Goal: Information Seeking & Learning: Check status

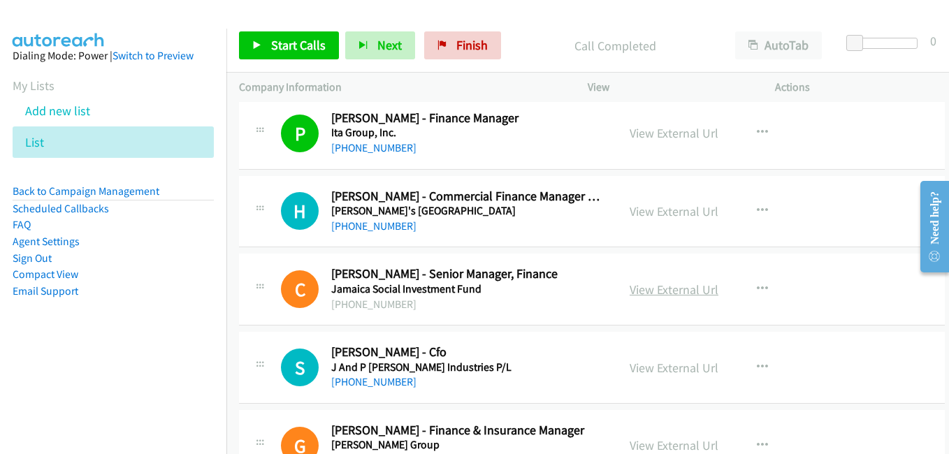
drag, startPoint x: 660, startPoint y: 291, endPoint x: 653, endPoint y: 289, distance: 7.1
click at [660, 291] on link "View External Url" at bounding box center [674, 290] width 89 height 16
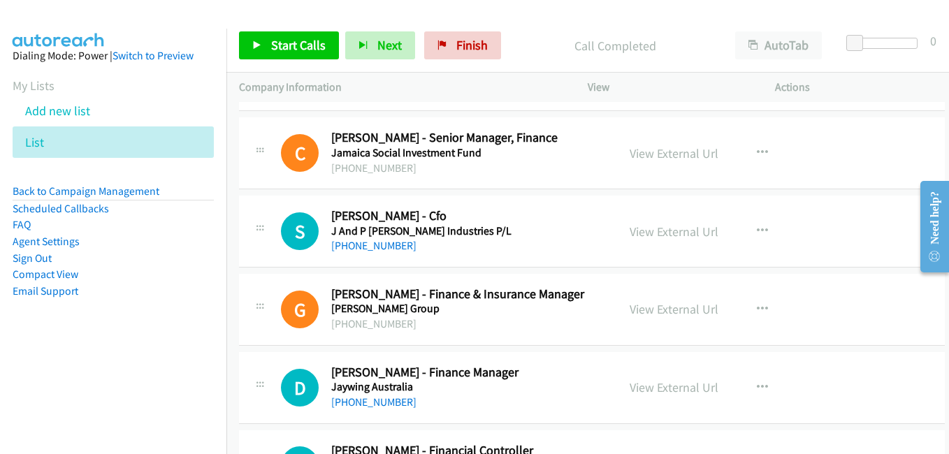
scroll to position [11321, 0]
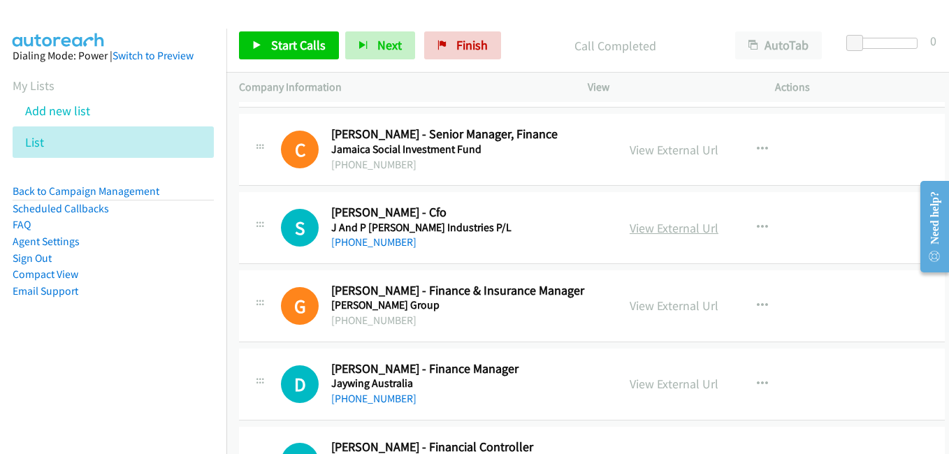
click at [665, 232] on link "View External Url" at bounding box center [674, 228] width 89 height 16
click at [669, 301] on link "View External Url" at bounding box center [674, 306] width 89 height 16
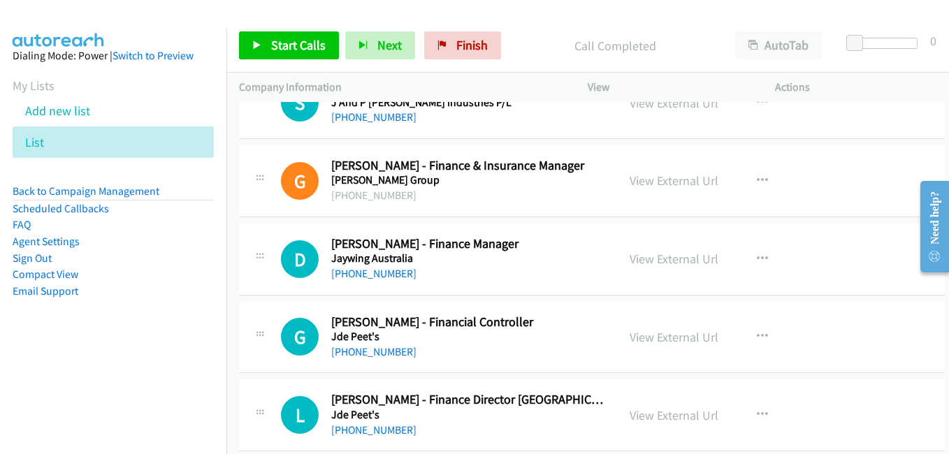
scroll to position [11461, 0]
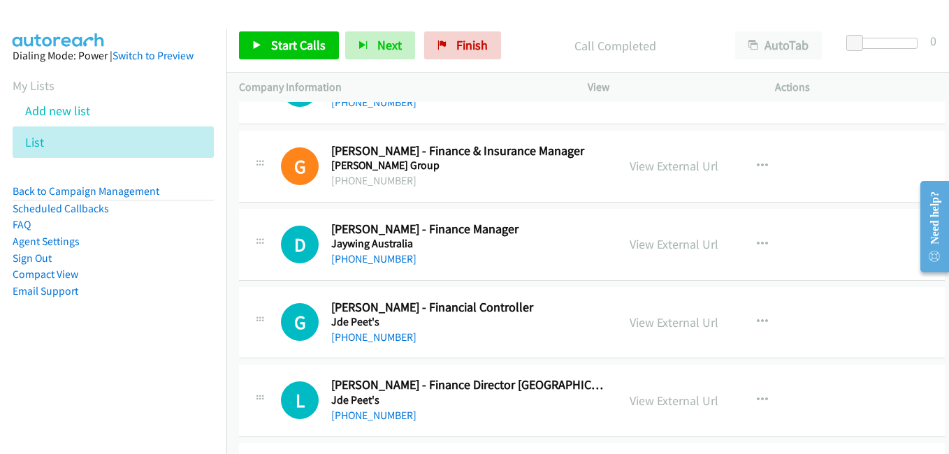
drag, startPoint x: 658, startPoint y: 248, endPoint x: 470, endPoint y: 194, distance: 194.9
click at [658, 248] on link "View External Url" at bounding box center [674, 244] width 89 height 16
click at [640, 326] on link "View External Url" at bounding box center [674, 322] width 89 height 16
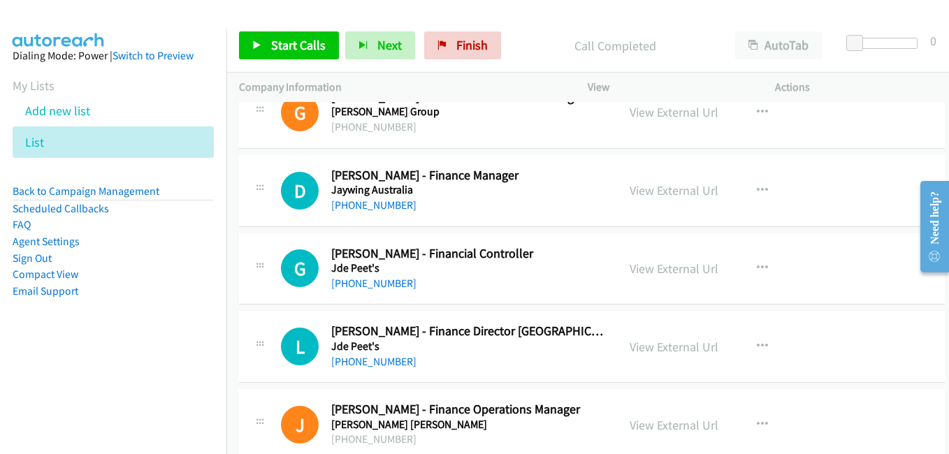
scroll to position [11531, 0]
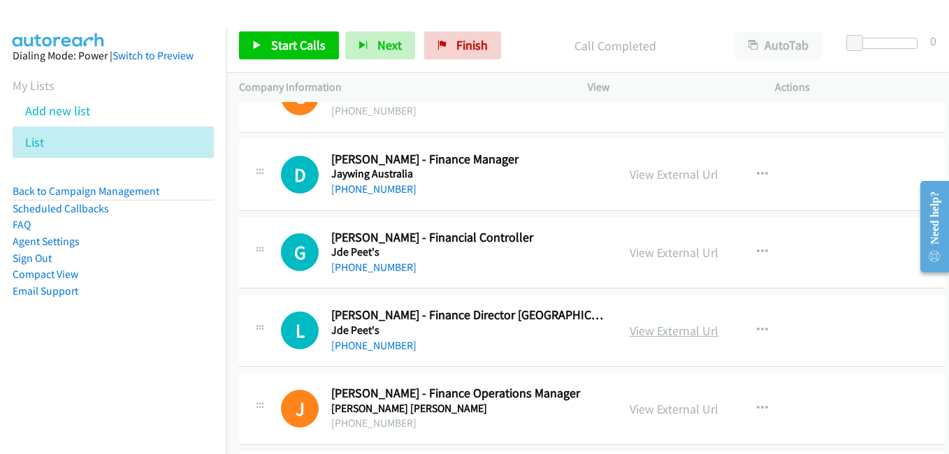
click at [667, 336] on link "View External Url" at bounding box center [674, 331] width 89 height 16
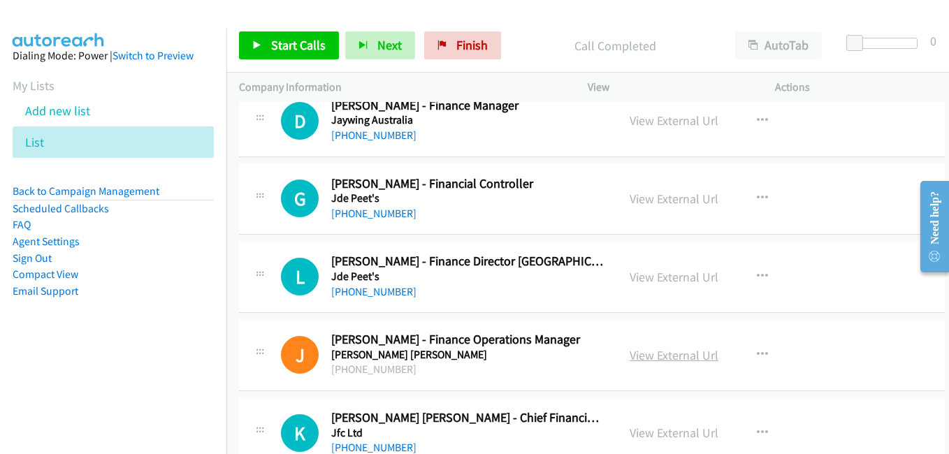
scroll to position [11671, 0]
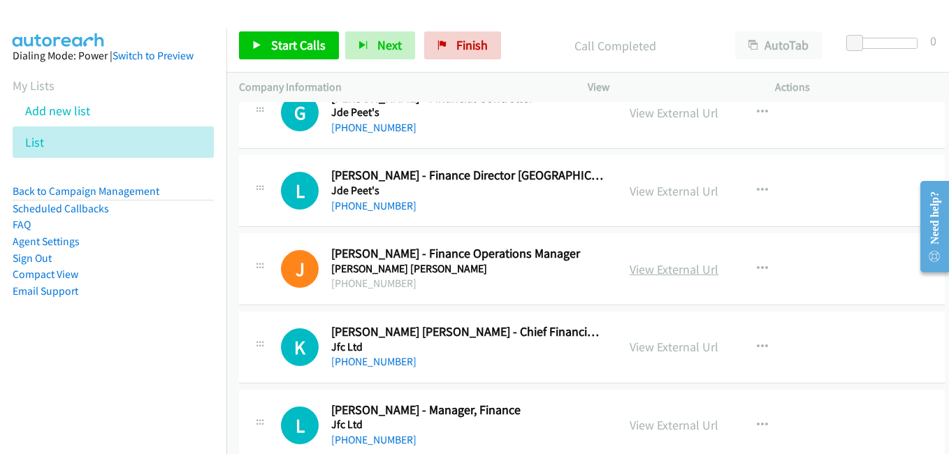
click at [662, 273] on link "View External Url" at bounding box center [674, 269] width 89 height 16
click at [663, 343] on link "View External Url" at bounding box center [674, 347] width 89 height 16
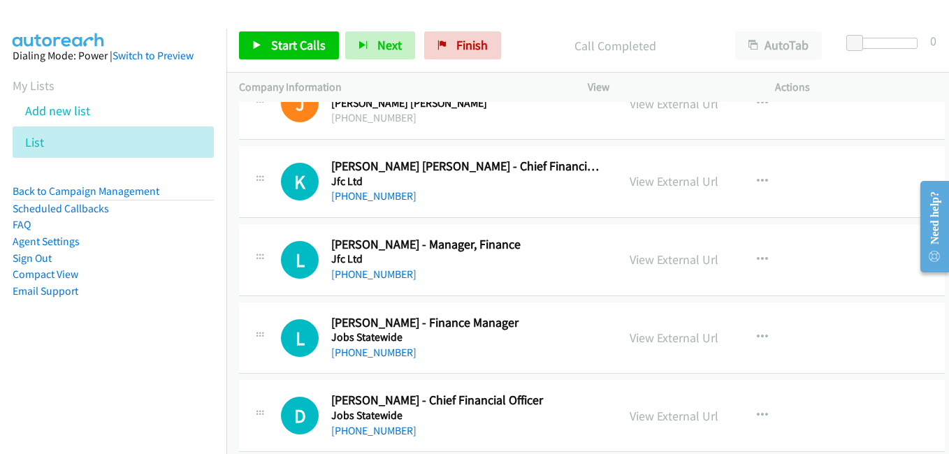
scroll to position [11880, 0]
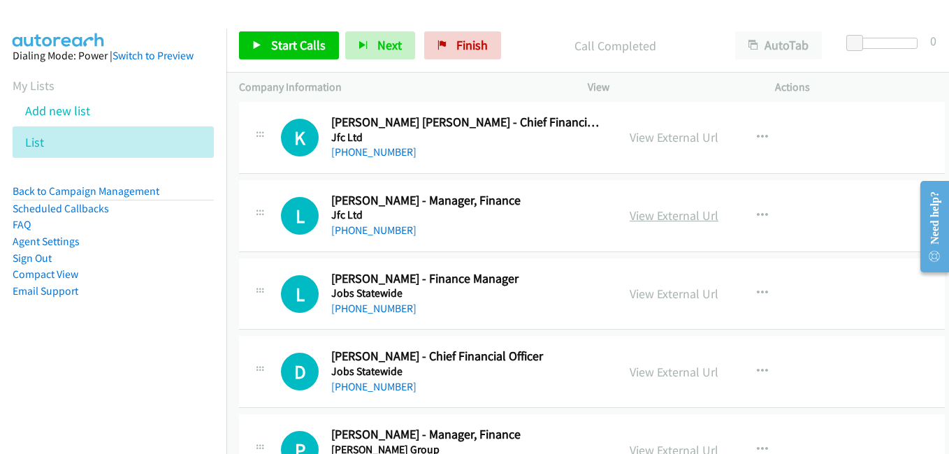
click at [672, 220] on link "View External Url" at bounding box center [674, 216] width 89 height 16
click at [656, 303] on div "View External Url" at bounding box center [674, 293] width 89 height 19
click at [658, 299] on link "View External Url" at bounding box center [674, 294] width 89 height 16
drag, startPoint x: 663, startPoint y: 368, endPoint x: 635, endPoint y: 351, distance: 32.4
click at [663, 368] on link "View External Url" at bounding box center [674, 372] width 89 height 16
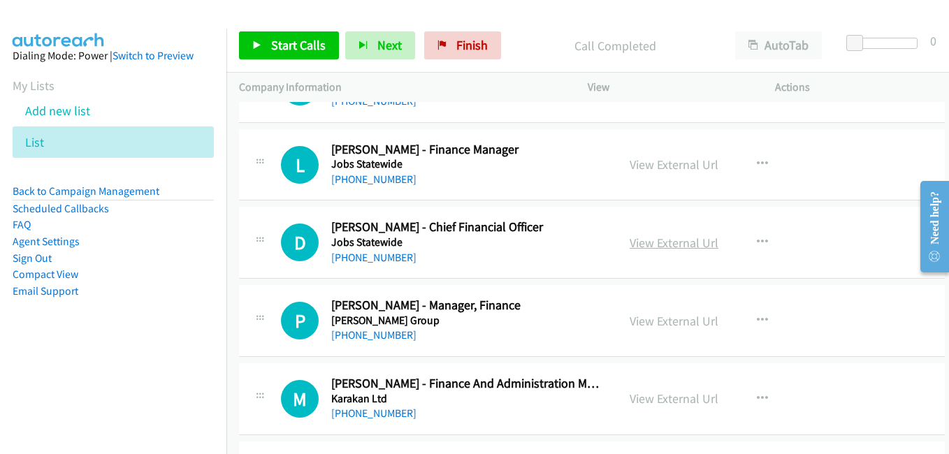
scroll to position [12020, 0]
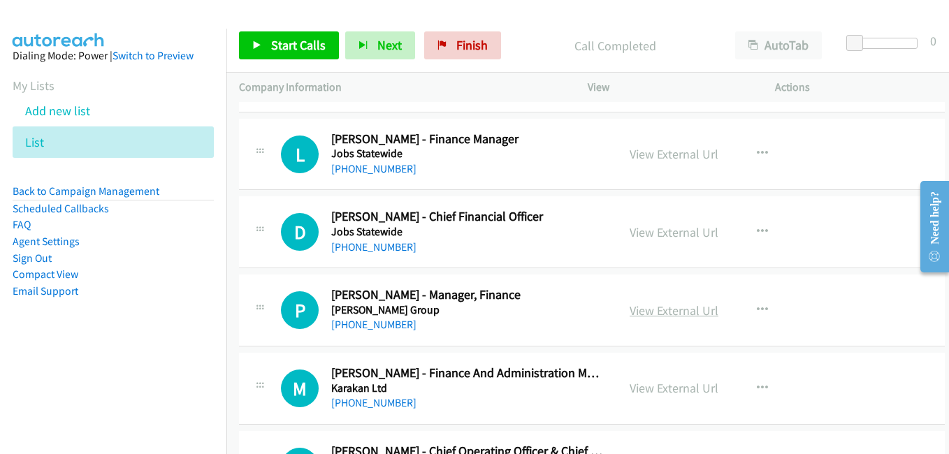
click at [673, 311] on link "View External Url" at bounding box center [674, 311] width 89 height 16
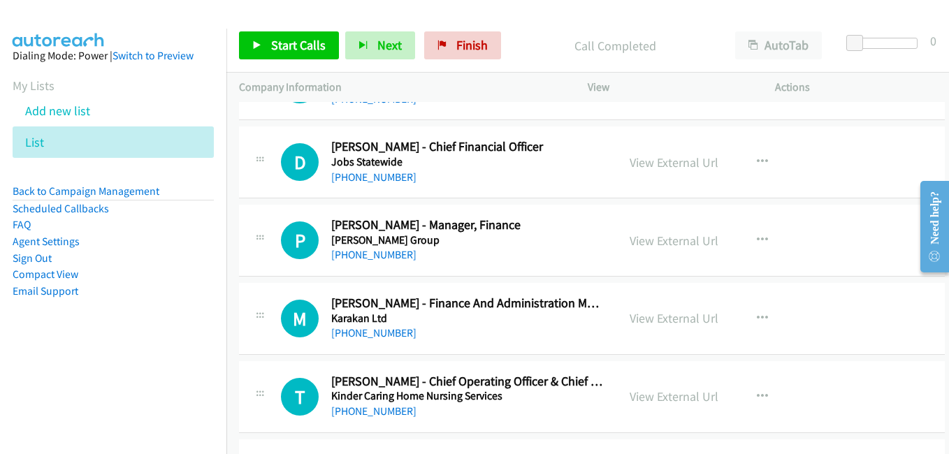
scroll to position [12160, 0]
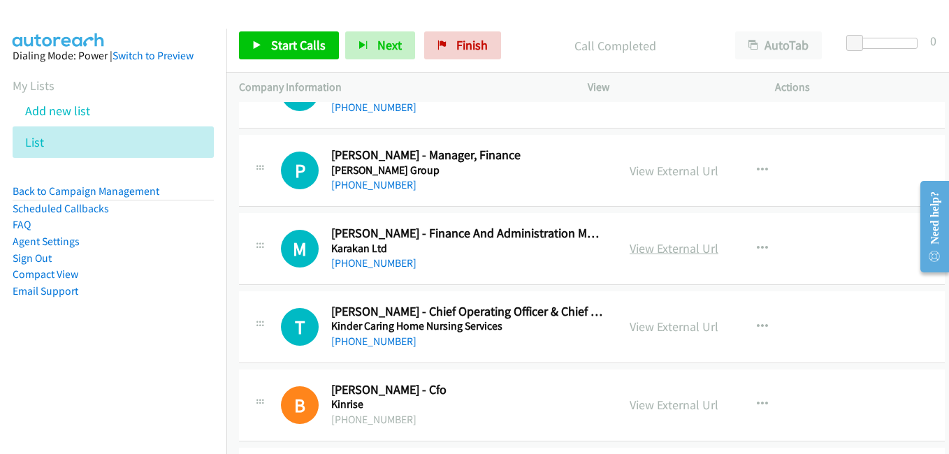
click at [662, 245] on link "View External Url" at bounding box center [674, 248] width 89 height 16
click at [651, 328] on link "View External Url" at bounding box center [674, 327] width 89 height 16
click at [681, 403] on link "View External Url" at bounding box center [674, 405] width 89 height 16
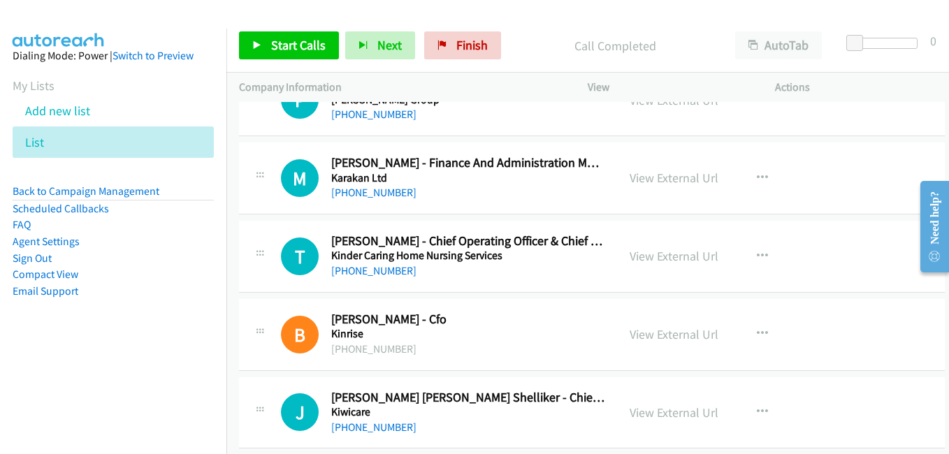
scroll to position [12440, 0]
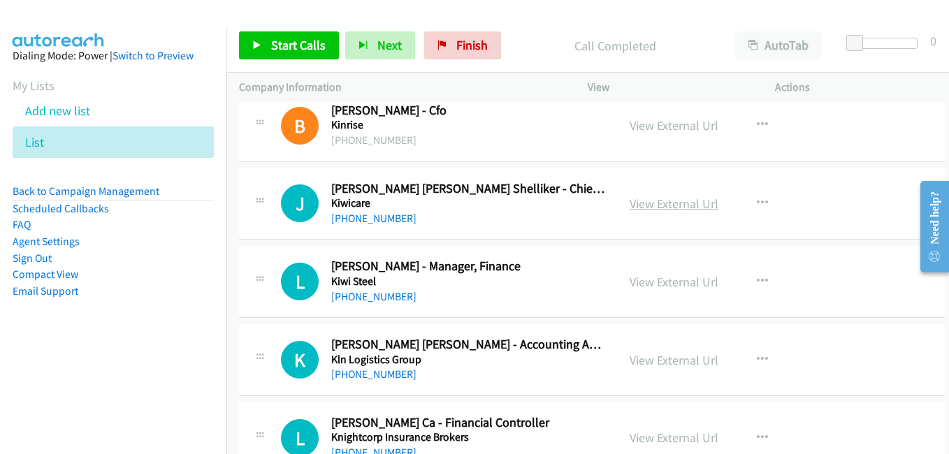
click at [653, 203] on link "View External Url" at bounding box center [674, 204] width 89 height 16
click at [669, 284] on link "View External Url" at bounding box center [674, 282] width 89 height 16
click at [659, 361] on link "View External Url" at bounding box center [674, 360] width 89 height 16
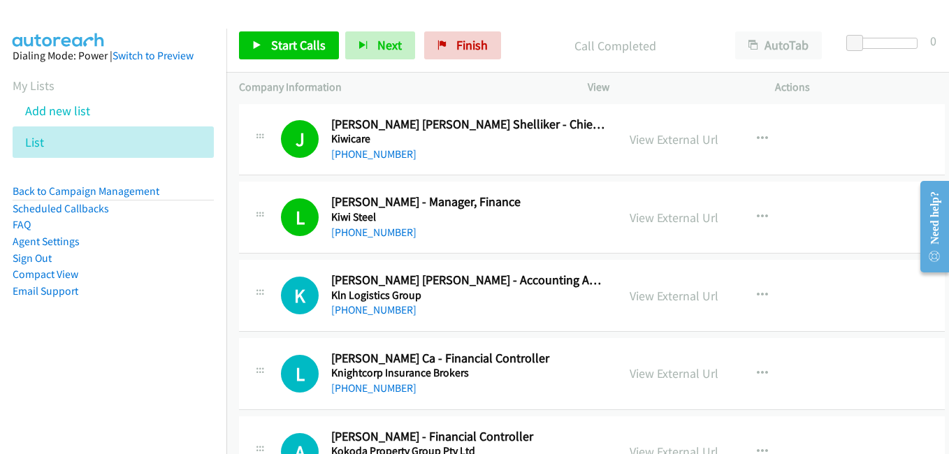
scroll to position [12649, 0]
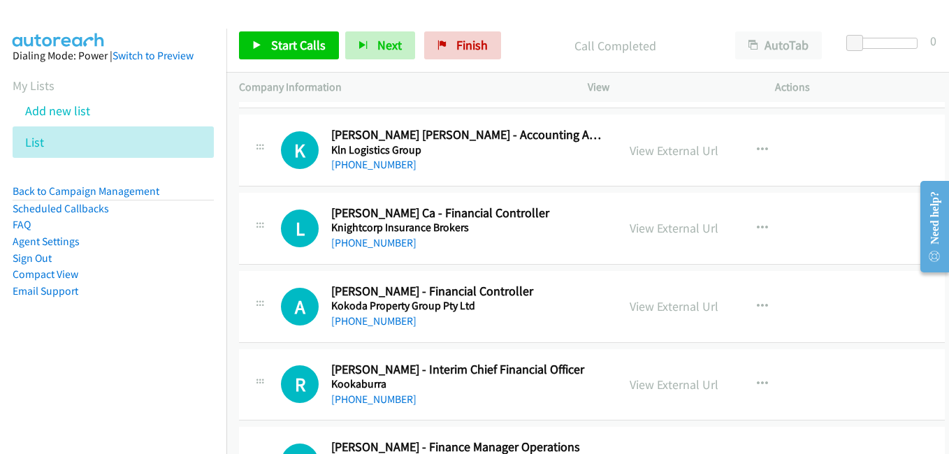
drag, startPoint x: 659, startPoint y: 226, endPoint x: 638, endPoint y: 217, distance: 22.8
click at [659, 226] on link "View External Url" at bounding box center [674, 228] width 89 height 16
drag, startPoint x: 646, startPoint y: 309, endPoint x: 219, endPoint y: 5, distance: 523.6
click at [673, 312] on link "View External Url" at bounding box center [674, 306] width 89 height 16
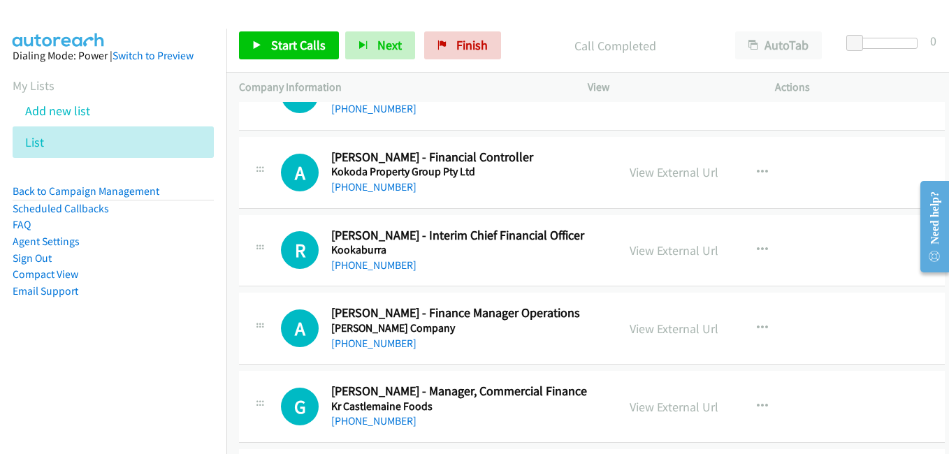
scroll to position [12789, 0]
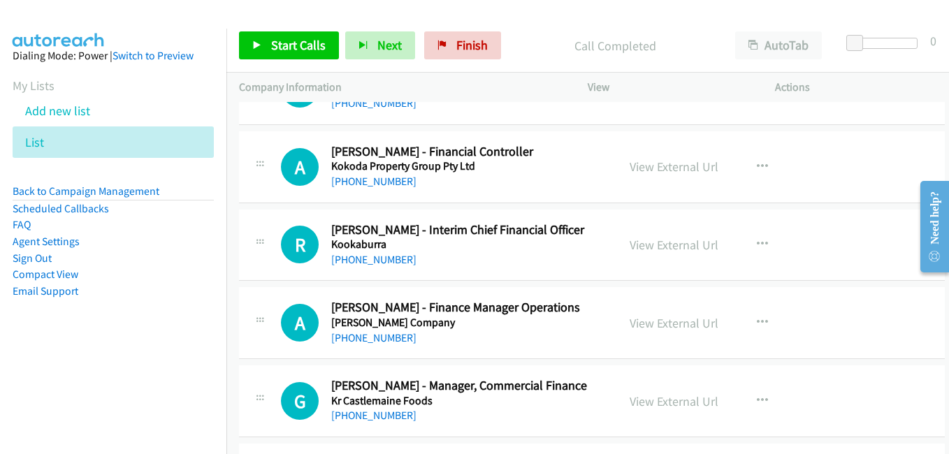
drag, startPoint x: 693, startPoint y: 249, endPoint x: 623, endPoint y: 232, distance: 72.7
click at [693, 249] on link "View External Url" at bounding box center [674, 245] width 89 height 16
click at [631, 328] on link "View External Url" at bounding box center [674, 323] width 89 height 16
click at [668, 396] on link "View External Url" at bounding box center [674, 401] width 89 height 16
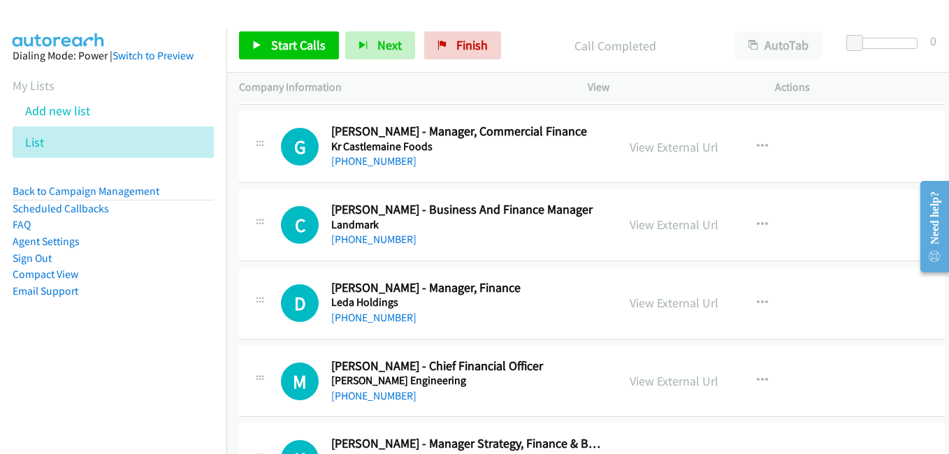
scroll to position [13068, 0]
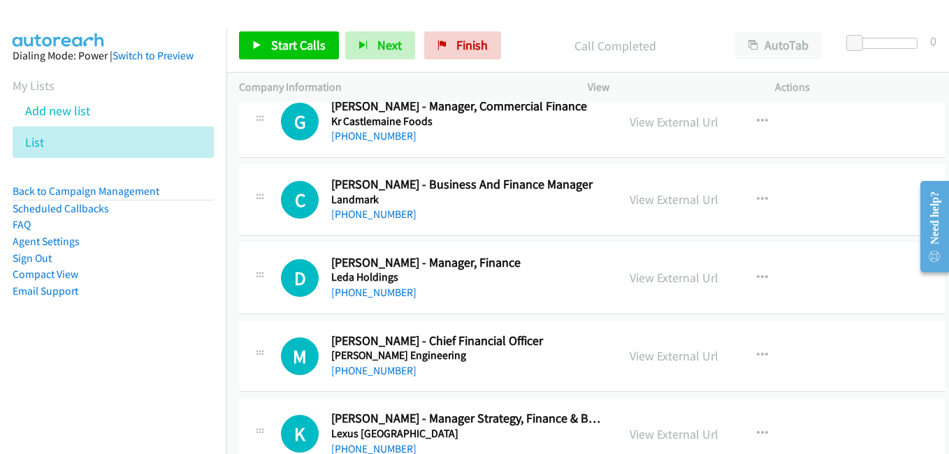
click at [648, 203] on link "View External Url" at bounding box center [674, 199] width 89 height 16
drag, startPoint x: 642, startPoint y: 277, endPoint x: 630, endPoint y: 274, distance: 12.9
click at [642, 277] on link "View External Url" at bounding box center [674, 278] width 89 height 16
click at [683, 359] on link "View External Url" at bounding box center [674, 356] width 89 height 16
drag, startPoint x: 659, startPoint y: 435, endPoint x: 625, endPoint y: 398, distance: 50.4
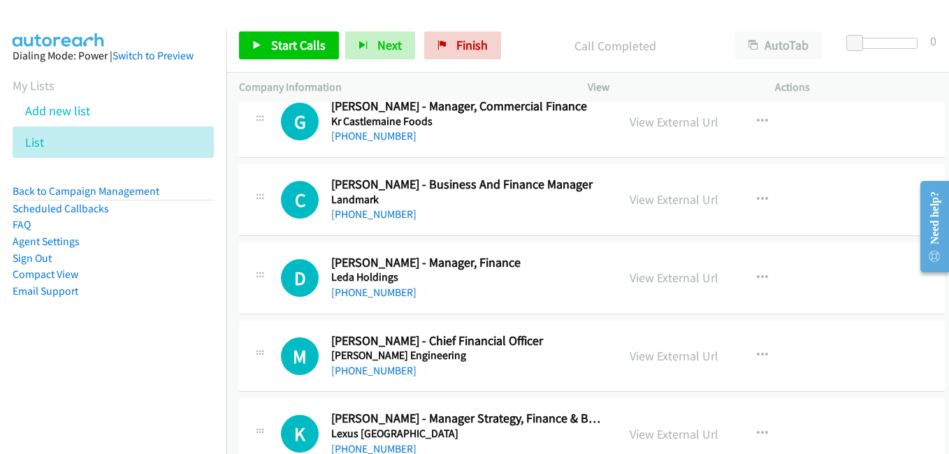
click at [659, 435] on link "View External Url" at bounding box center [674, 434] width 89 height 16
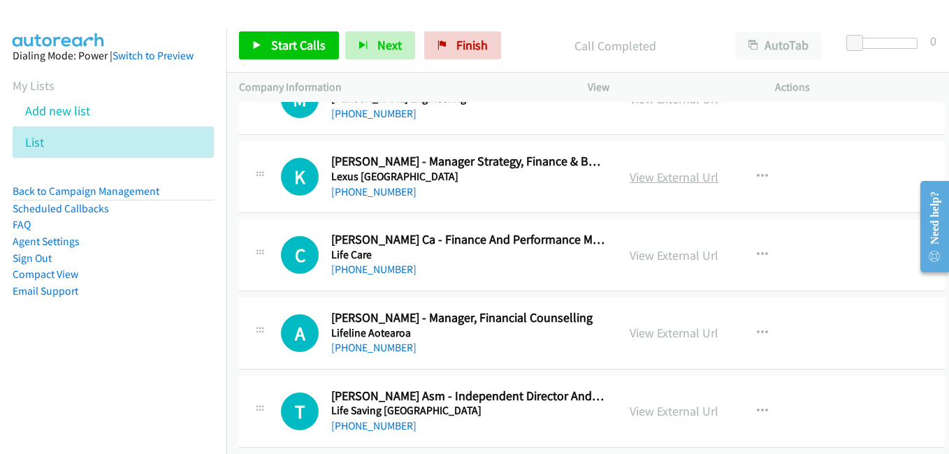
scroll to position [13348, 0]
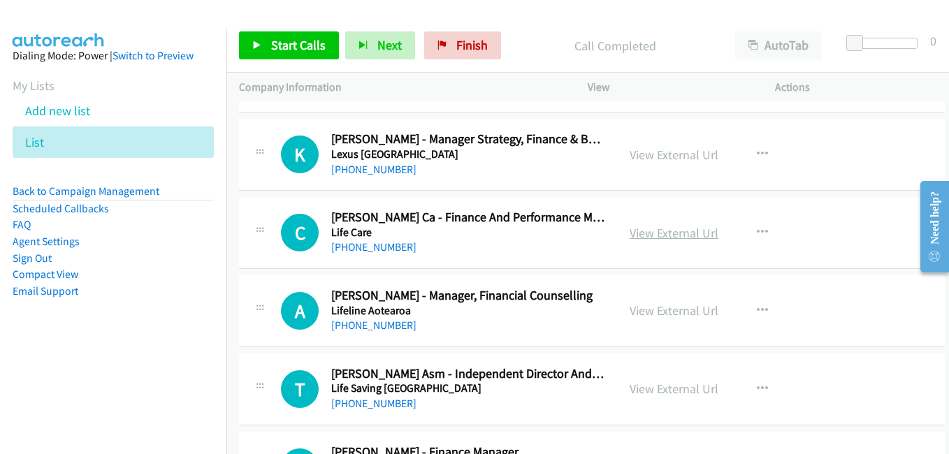
click at [677, 236] on link "View External Url" at bounding box center [674, 233] width 89 height 16
click at [671, 316] on link "View External Url" at bounding box center [674, 311] width 89 height 16
drag, startPoint x: 649, startPoint y: 392, endPoint x: 614, endPoint y: 382, distance: 36.5
click at [649, 392] on link "View External Url" at bounding box center [674, 389] width 89 height 16
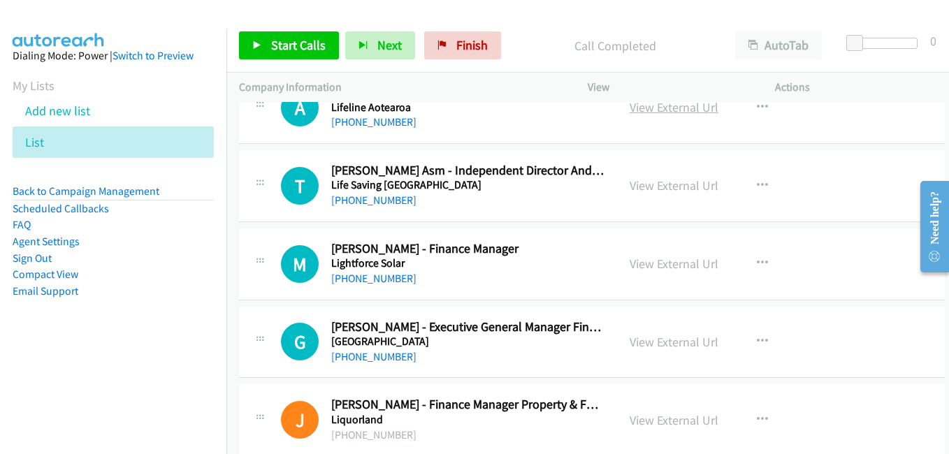
scroll to position [13558, 0]
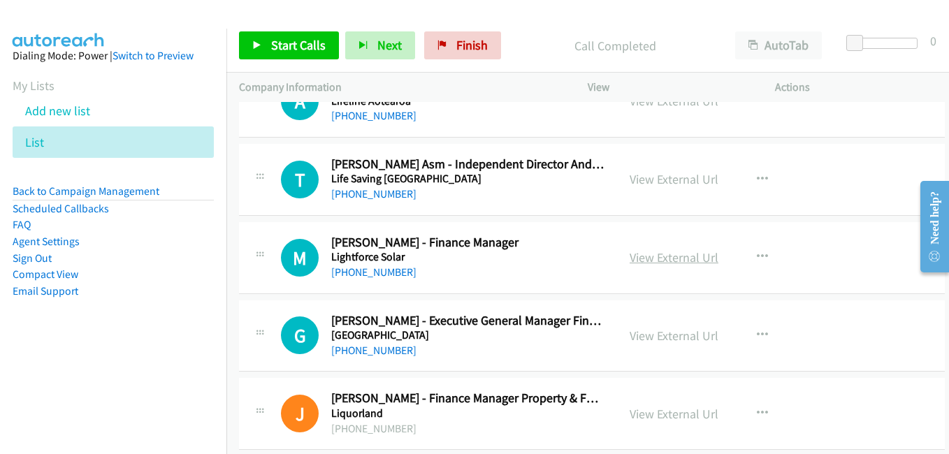
click at [670, 259] on link "View External Url" at bounding box center [674, 257] width 89 height 16
drag, startPoint x: 669, startPoint y: 338, endPoint x: 639, endPoint y: 328, distance: 32.1
click at [669, 338] on link "View External Url" at bounding box center [674, 336] width 89 height 16
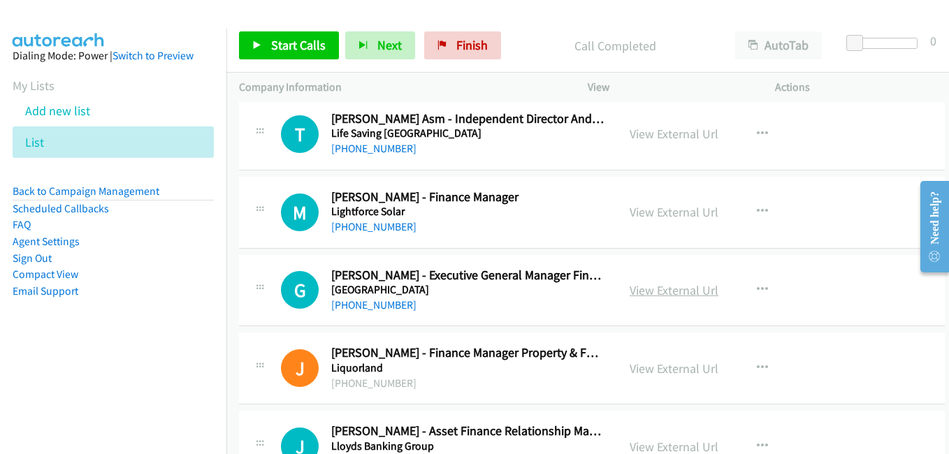
scroll to position [13628, 0]
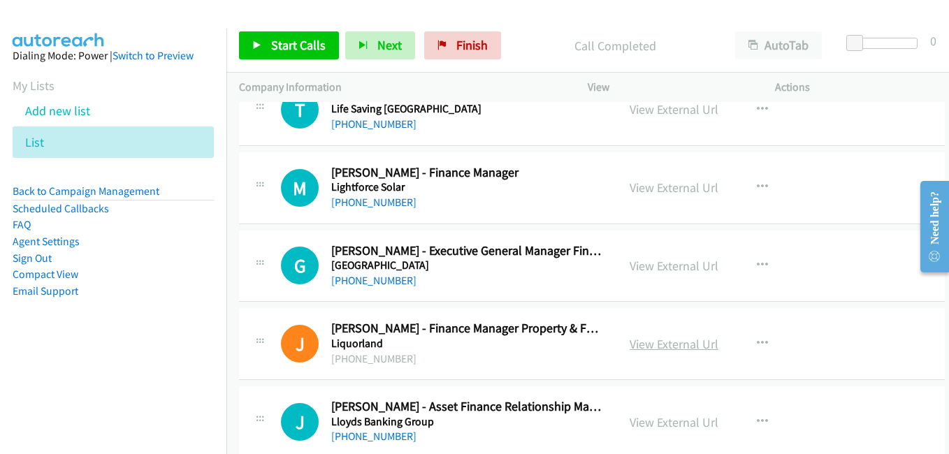
click at [675, 340] on link "View External Url" at bounding box center [674, 344] width 89 height 16
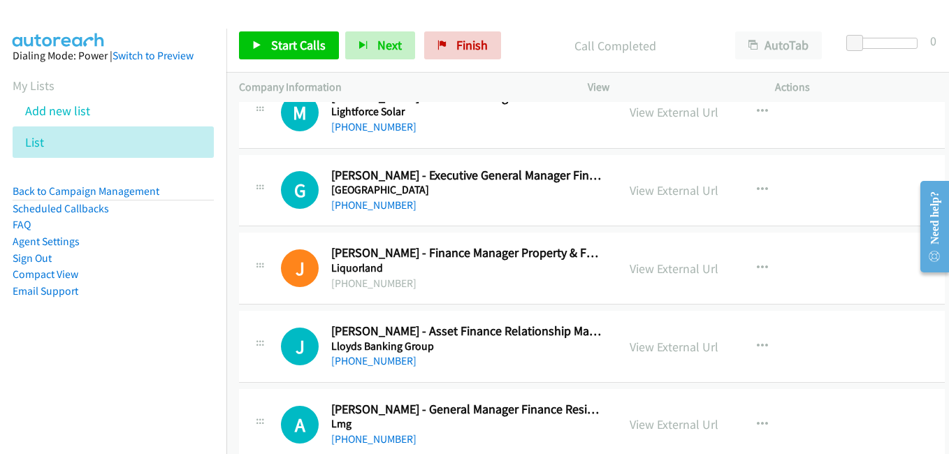
scroll to position [13767, 0]
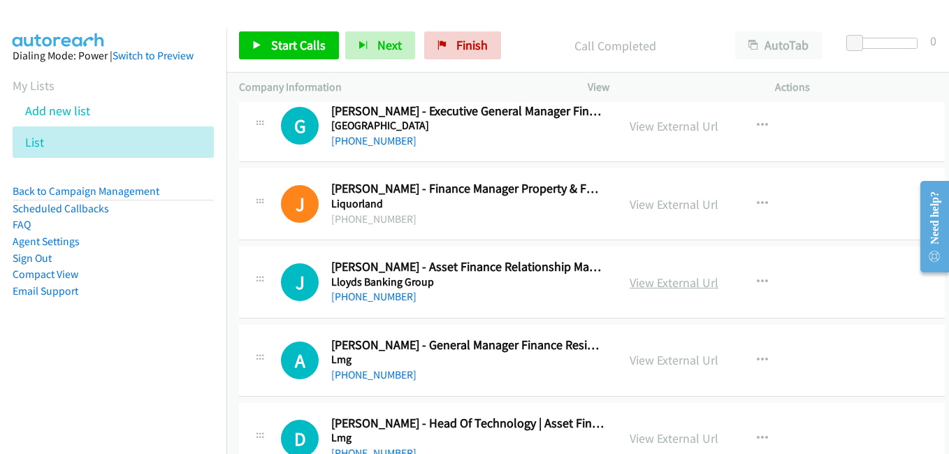
click at [668, 282] on link "View External Url" at bounding box center [674, 283] width 89 height 16
drag, startPoint x: 655, startPoint y: 357, endPoint x: 246, endPoint y: 0, distance: 542.8
click at [668, 363] on link "View External Url" at bounding box center [674, 360] width 89 height 16
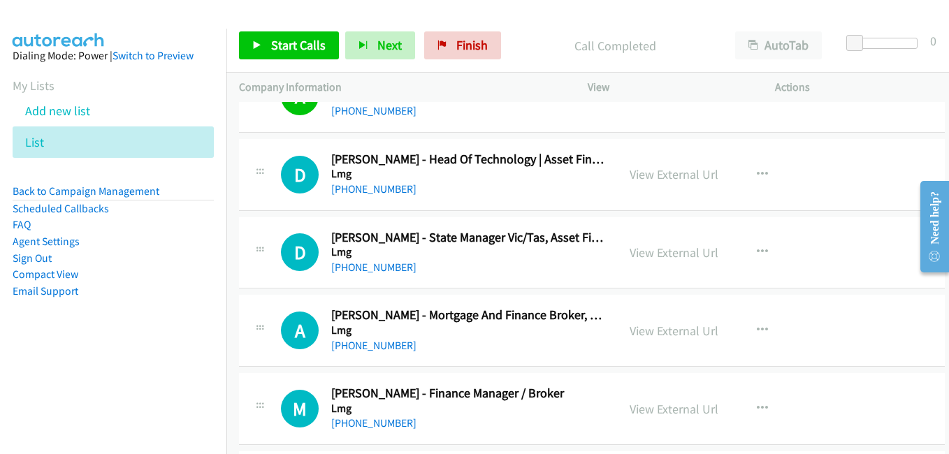
scroll to position [14047, 0]
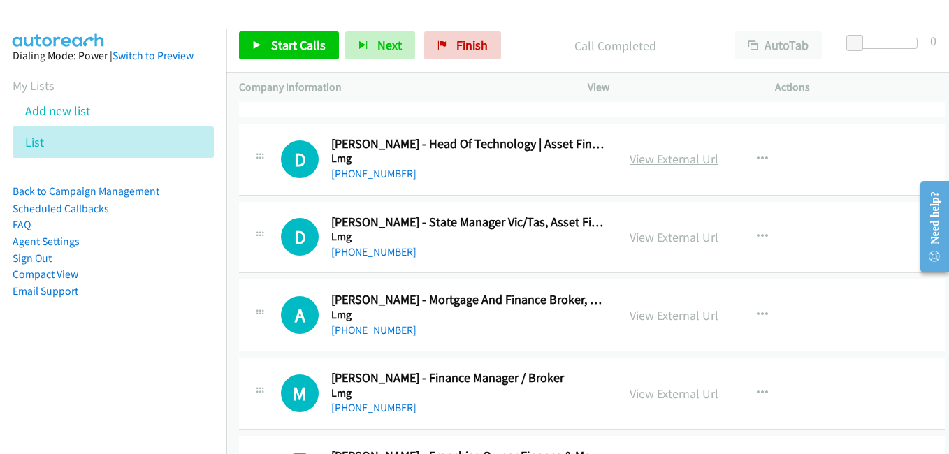
click at [660, 159] on link "View External Url" at bounding box center [674, 159] width 89 height 16
drag, startPoint x: 661, startPoint y: 243, endPoint x: 639, endPoint y: 234, distance: 23.5
click at [661, 243] on link "View External Url" at bounding box center [674, 237] width 89 height 16
click at [663, 317] on link "View External Url" at bounding box center [674, 315] width 89 height 16
click at [644, 393] on link "View External Url" at bounding box center [674, 394] width 89 height 16
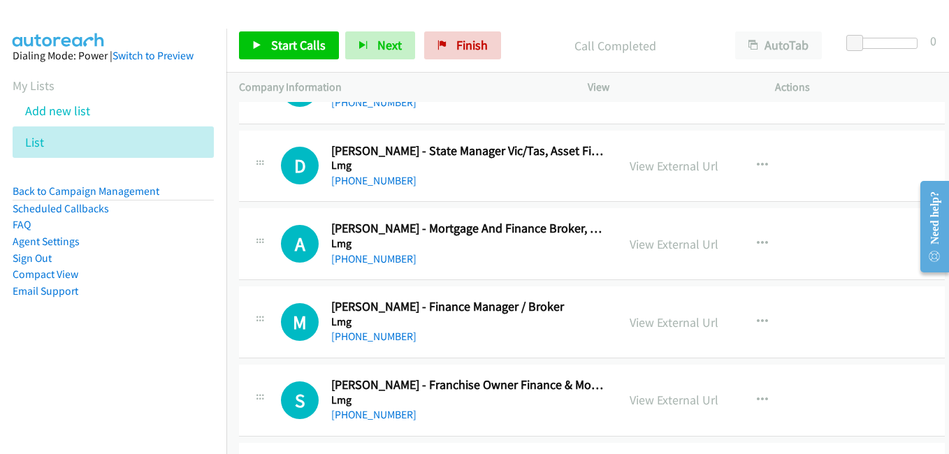
scroll to position [14257, 0]
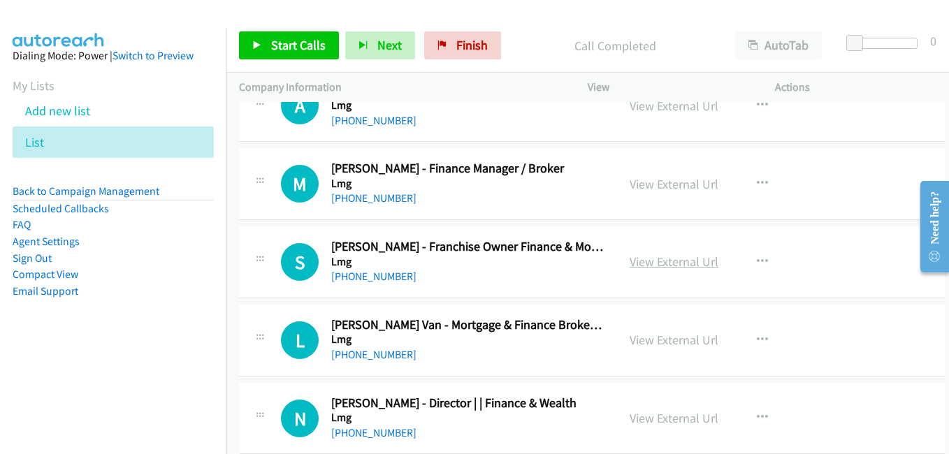
click at [653, 265] on link "View External Url" at bounding box center [674, 262] width 89 height 16
drag, startPoint x: 643, startPoint y: 342, endPoint x: 611, endPoint y: 326, distance: 35.0
click at [643, 342] on link "View External Url" at bounding box center [674, 340] width 89 height 16
click at [651, 420] on link "View External Url" at bounding box center [674, 418] width 89 height 16
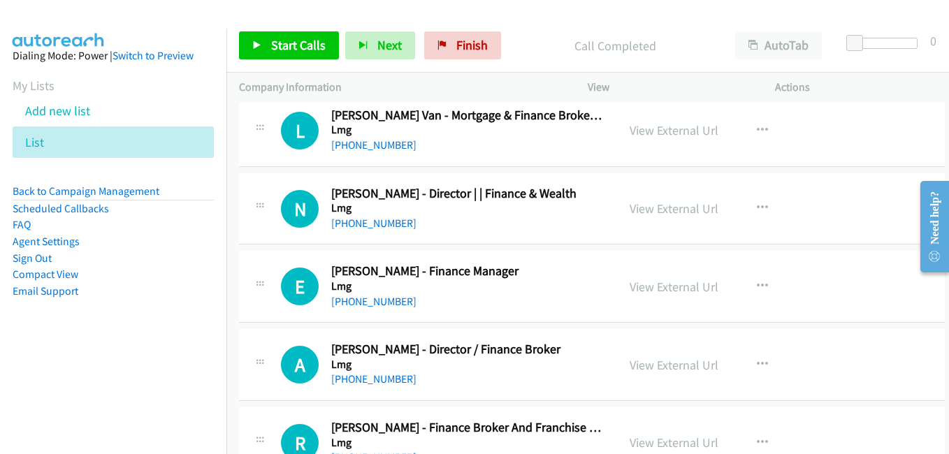
scroll to position [14536, 0]
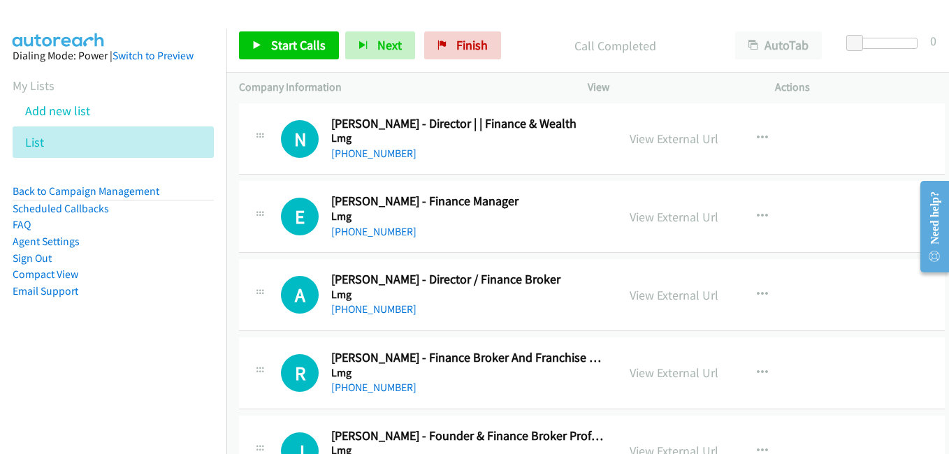
drag, startPoint x: 647, startPoint y: 219, endPoint x: 382, endPoint y: 99, distance: 291.5
click at [647, 219] on link "View External Url" at bounding box center [674, 217] width 89 height 16
drag, startPoint x: 654, startPoint y: 299, endPoint x: 645, endPoint y: 291, distance: 12.4
click at [654, 299] on link "View External Url" at bounding box center [674, 295] width 89 height 16
click at [665, 379] on link "View External Url" at bounding box center [674, 373] width 89 height 16
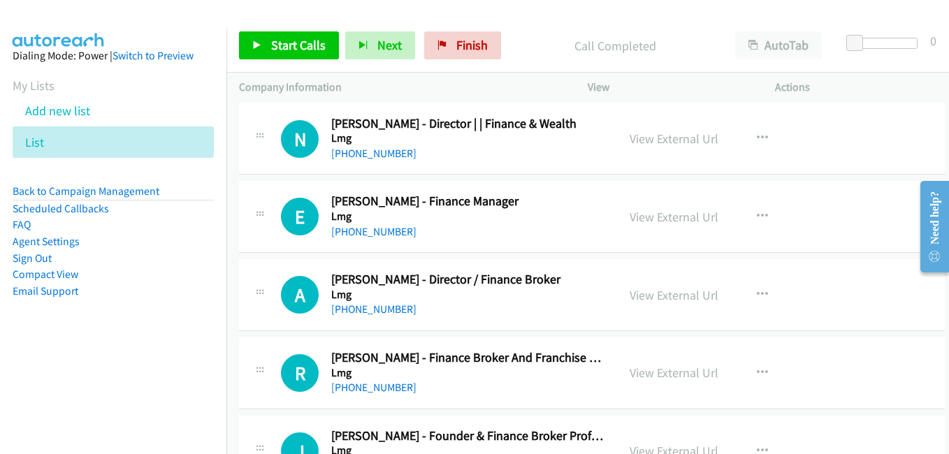
scroll to position [14676, 0]
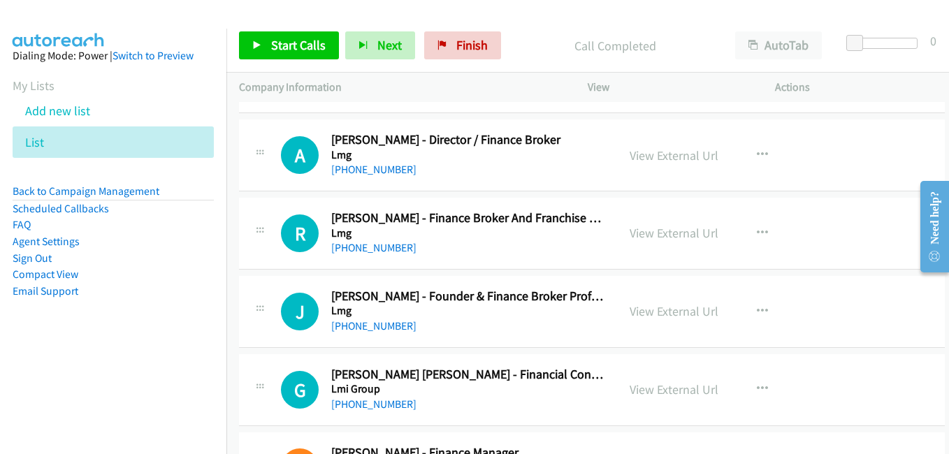
drag, startPoint x: 669, startPoint y: 313, endPoint x: 374, endPoint y: 117, distance: 354.5
click at [669, 313] on link "View External Url" at bounding box center [674, 311] width 89 height 16
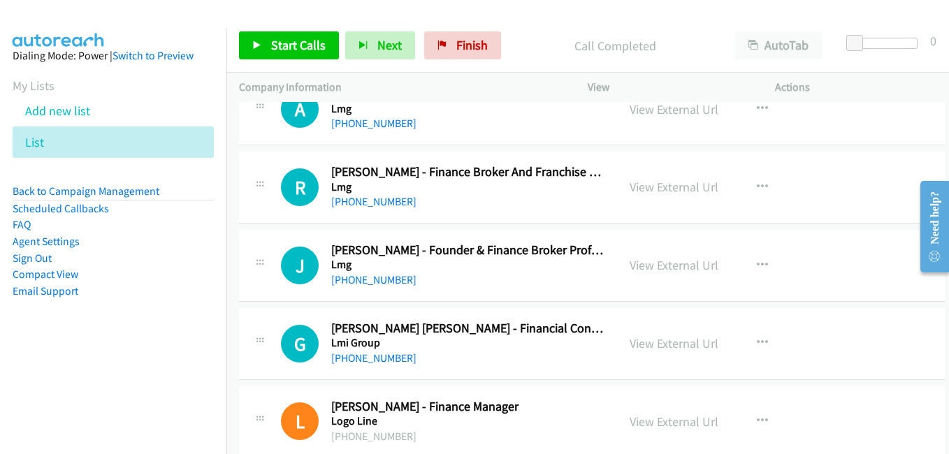
scroll to position [14816, 0]
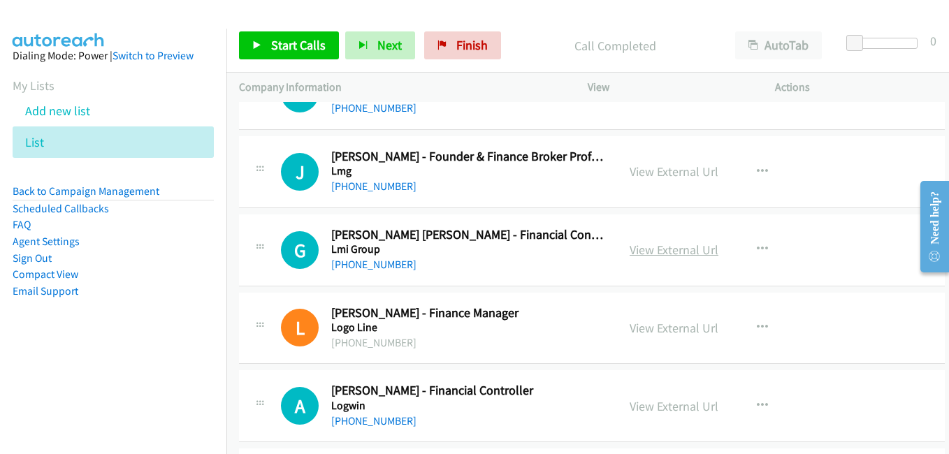
click at [646, 247] on link "View External Url" at bounding box center [674, 250] width 89 height 16
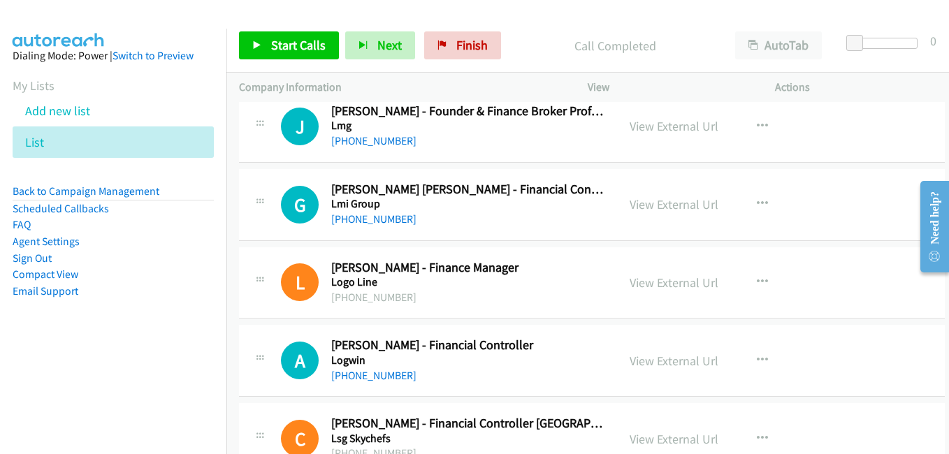
scroll to position [14885, 0]
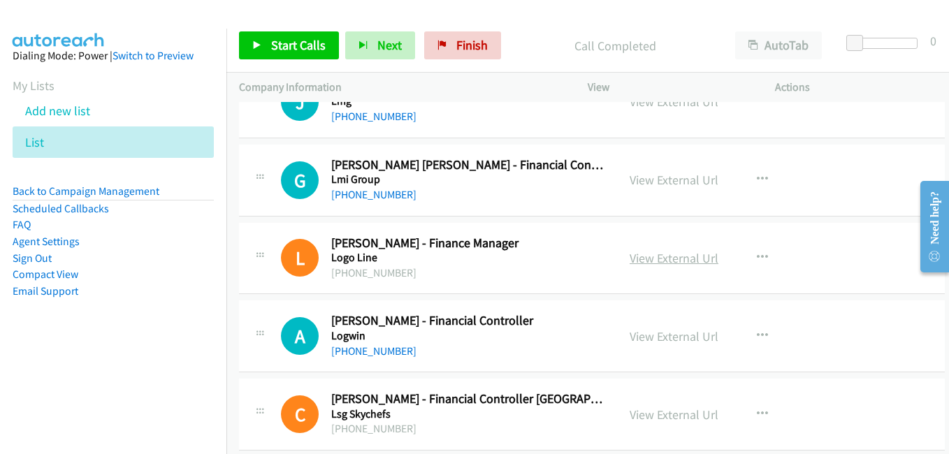
click at [641, 263] on link "View External Url" at bounding box center [674, 258] width 89 height 16
drag, startPoint x: 642, startPoint y: 338, endPoint x: 513, endPoint y: 256, distance: 152.6
click at [642, 338] on link "View External Url" at bounding box center [674, 336] width 89 height 16
click at [665, 412] on link "View External Url" at bounding box center [674, 415] width 89 height 16
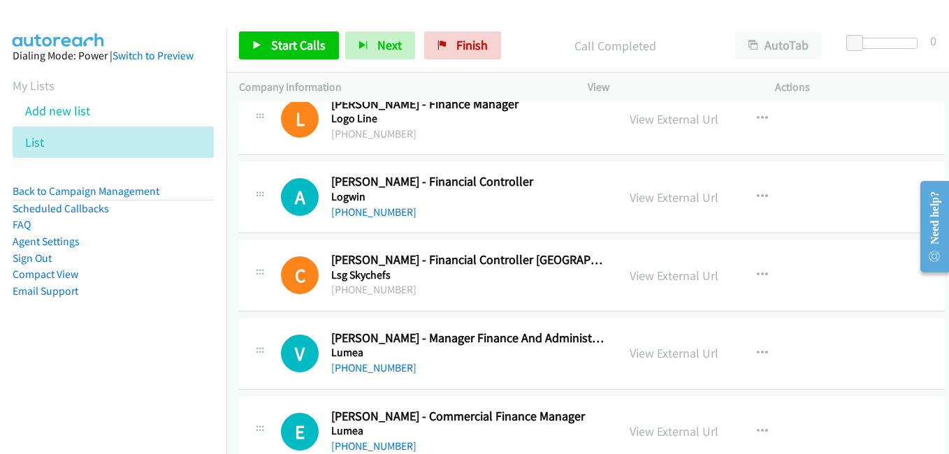
scroll to position [15025, 0]
click at [678, 351] on link "View External Url" at bounding box center [674, 353] width 89 height 16
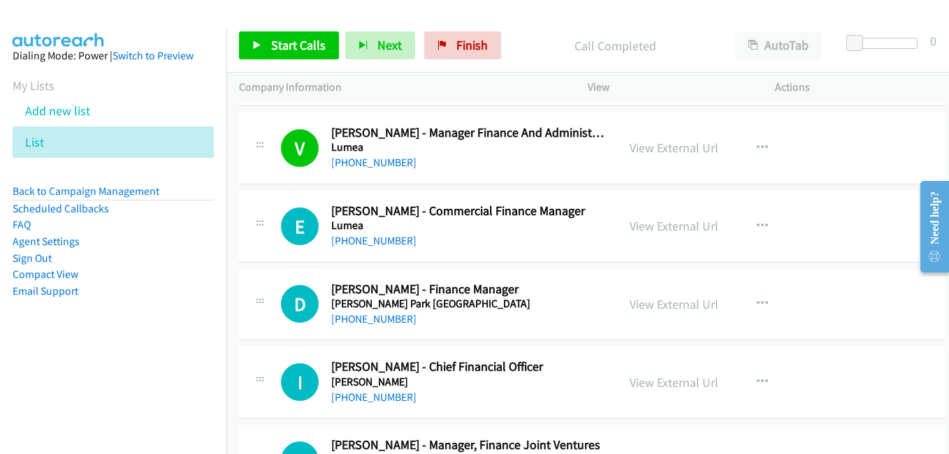
scroll to position [15235, 0]
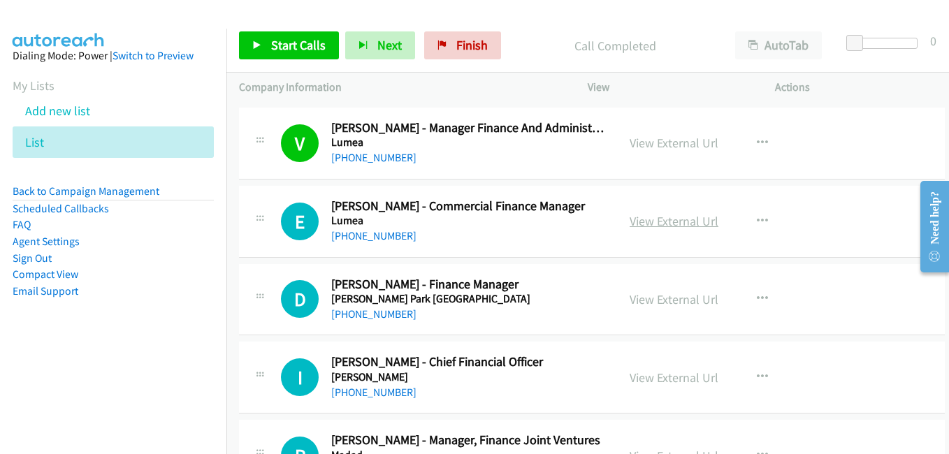
click at [666, 219] on link "View External Url" at bounding box center [674, 221] width 89 height 16
click at [668, 303] on link "View External Url" at bounding box center [674, 299] width 89 height 16
drag, startPoint x: 677, startPoint y: 377, endPoint x: 377, endPoint y: 235, distance: 332.3
click at [677, 377] on link "View External Url" at bounding box center [674, 378] width 89 height 16
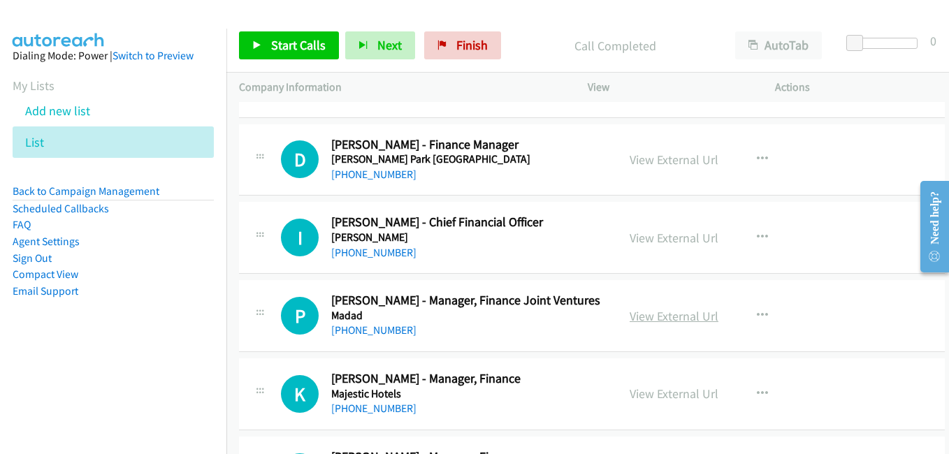
click at [680, 317] on link "View External Url" at bounding box center [674, 316] width 89 height 16
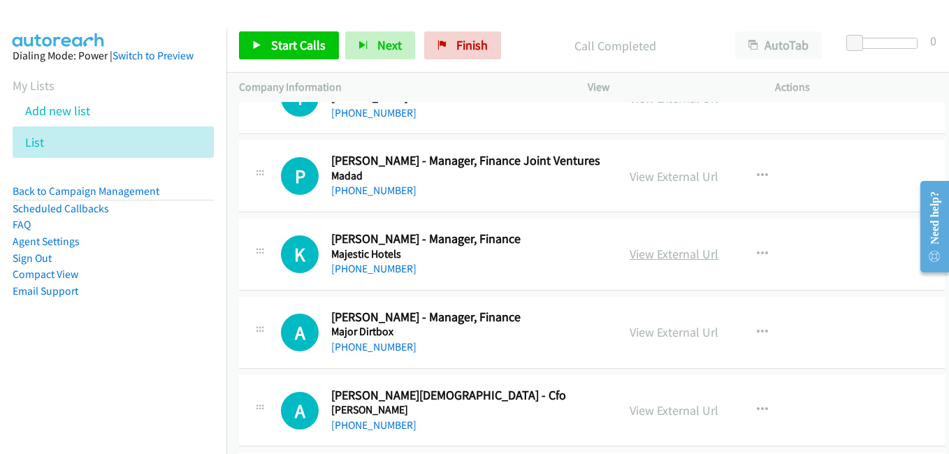
click at [669, 257] on link "View External Url" at bounding box center [674, 254] width 89 height 16
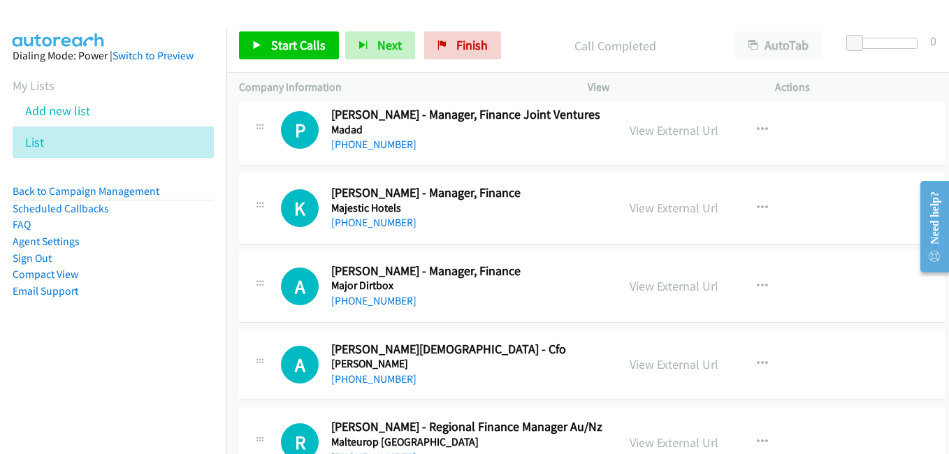
scroll to position [15584, 0]
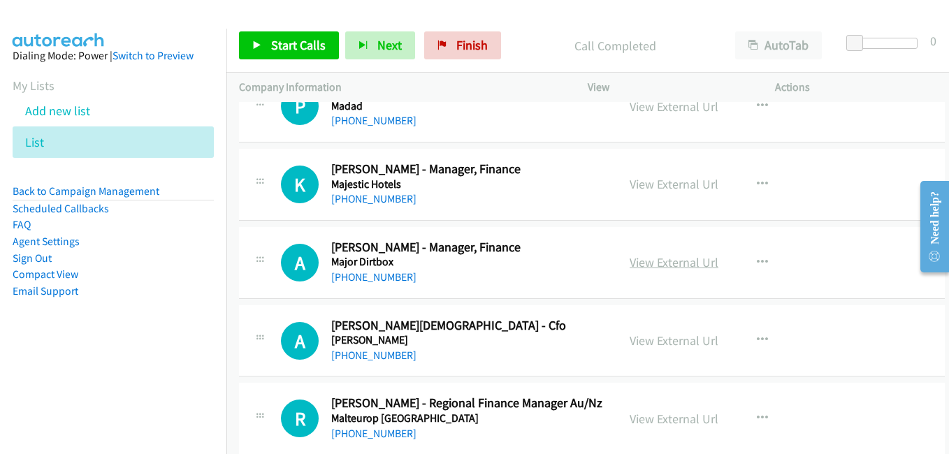
click at [657, 262] on link "View External Url" at bounding box center [674, 262] width 89 height 16
click at [655, 348] on link "View External Url" at bounding box center [674, 341] width 89 height 16
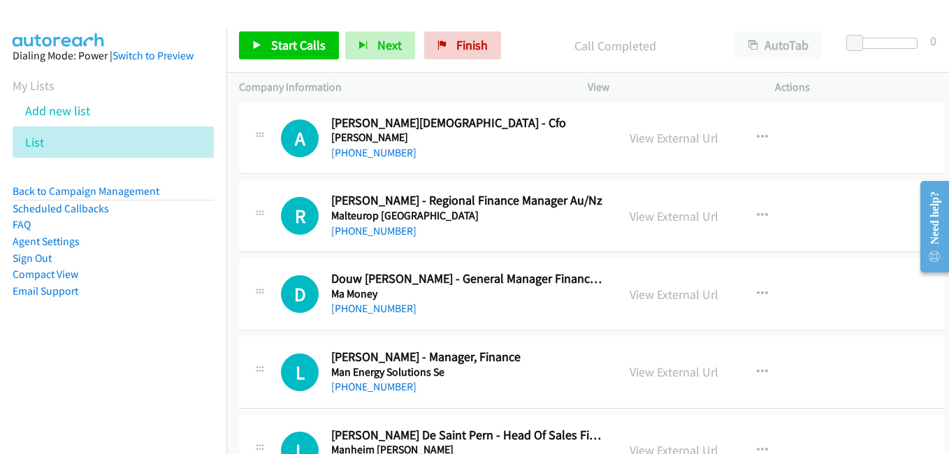
scroll to position [15794, 0]
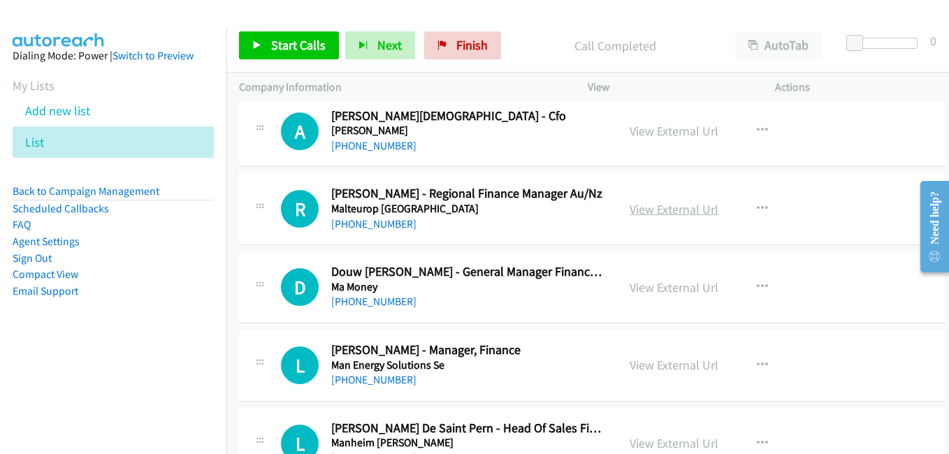
drag, startPoint x: 691, startPoint y: 206, endPoint x: 672, endPoint y: 204, distance: 19.0
click at [691, 206] on link "View External Url" at bounding box center [674, 209] width 89 height 16
click at [669, 286] on link "View External Url" at bounding box center [674, 288] width 89 height 16
click at [660, 364] on link "View External Url" at bounding box center [674, 365] width 89 height 16
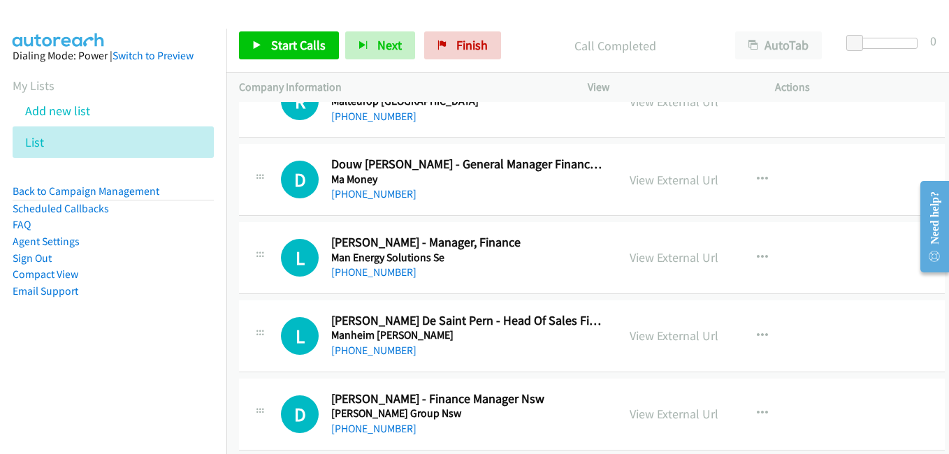
scroll to position [15934, 0]
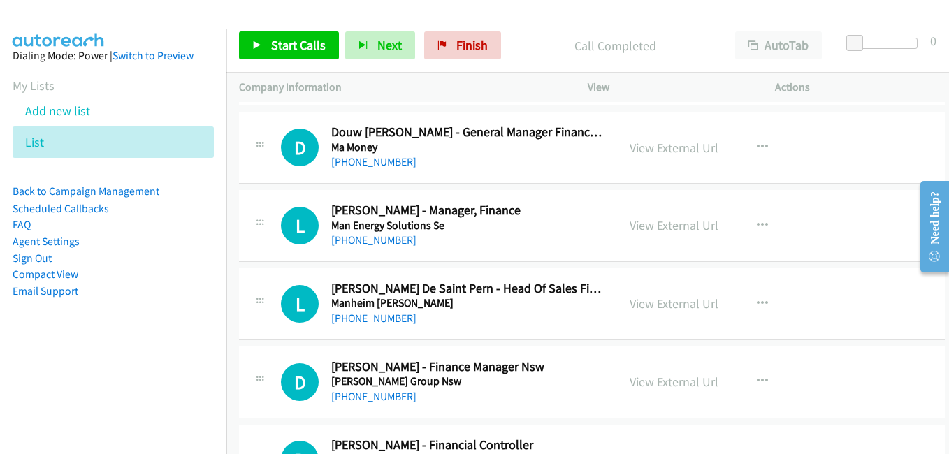
click at [664, 310] on link "View External Url" at bounding box center [674, 304] width 89 height 16
click at [676, 382] on link "View External Url" at bounding box center [674, 382] width 89 height 16
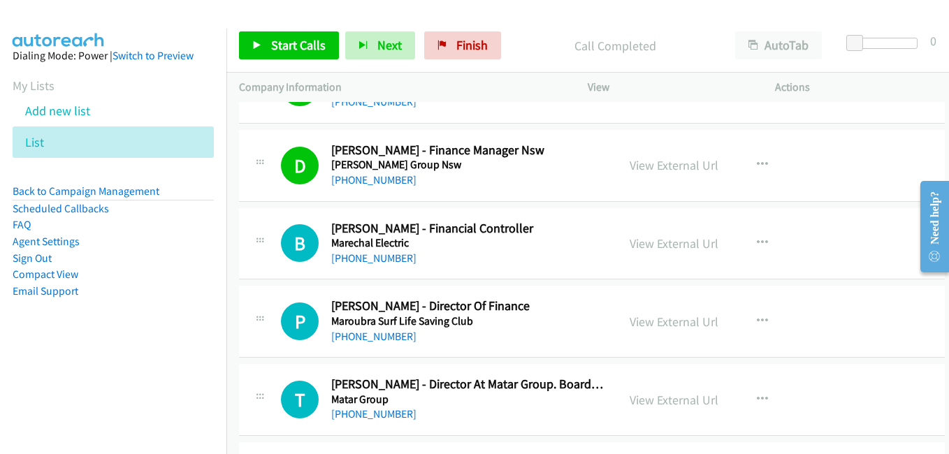
scroll to position [16143, 0]
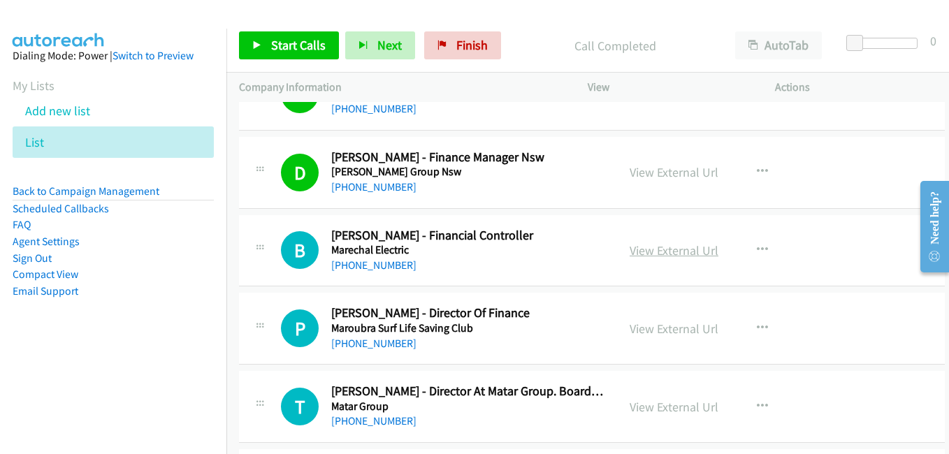
click at [660, 254] on link "View External Url" at bounding box center [674, 251] width 89 height 16
drag, startPoint x: 645, startPoint y: 326, endPoint x: 623, endPoint y: 319, distance: 23.4
click at [645, 326] on link "View External Url" at bounding box center [674, 329] width 89 height 16
click at [682, 408] on link "View External Url" at bounding box center [674, 407] width 89 height 16
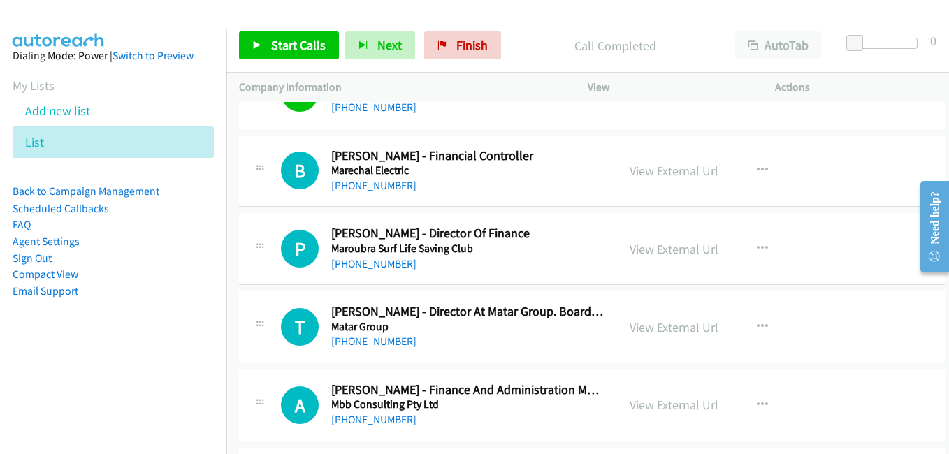
scroll to position [16353, 0]
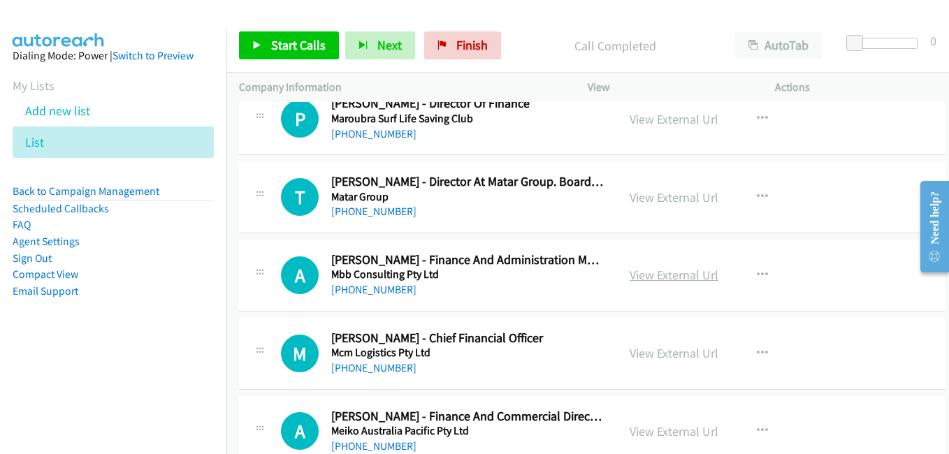
click at [674, 280] on link "View External Url" at bounding box center [674, 275] width 89 height 16
click at [652, 352] on link "View External Url" at bounding box center [674, 353] width 89 height 16
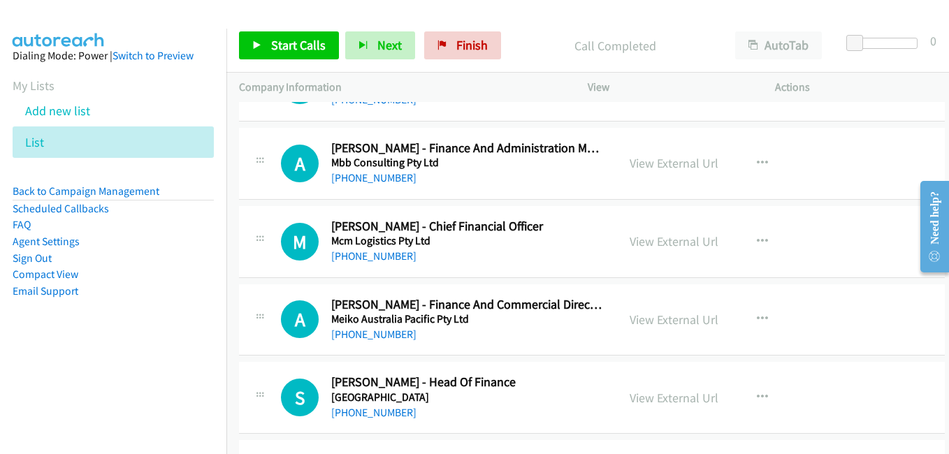
scroll to position [16493, 0]
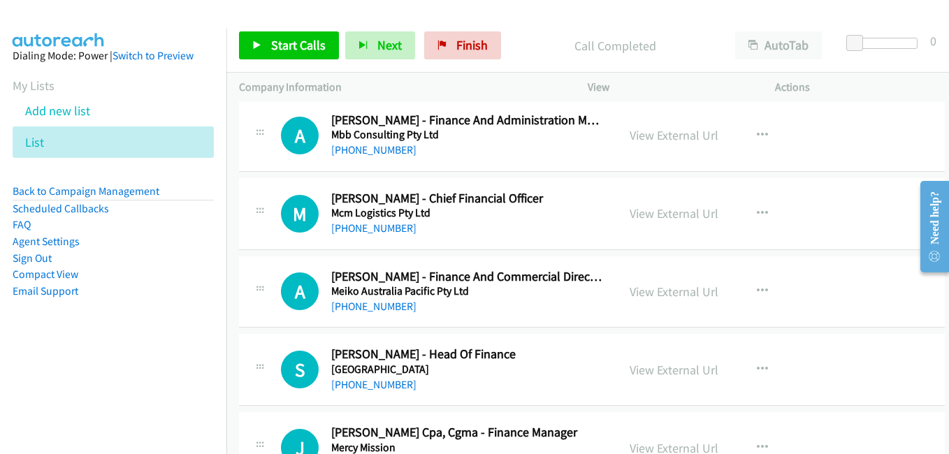
drag, startPoint x: 683, startPoint y: 290, endPoint x: 635, endPoint y: 275, distance: 50.4
click at [683, 290] on link "View External Url" at bounding box center [674, 292] width 89 height 16
drag, startPoint x: 652, startPoint y: 375, endPoint x: 639, endPoint y: 365, distance: 16.4
click at [652, 375] on link "View External Url" at bounding box center [674, 370] width 89 height 16
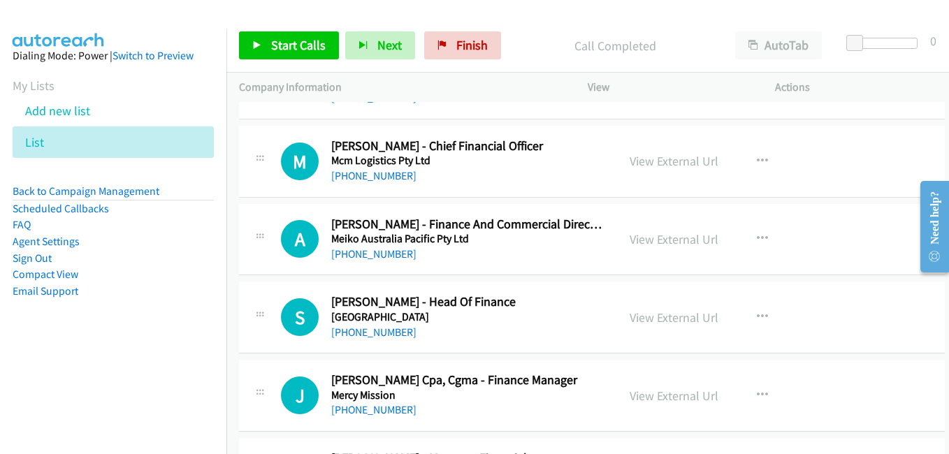
scroll to position [16633, 0]
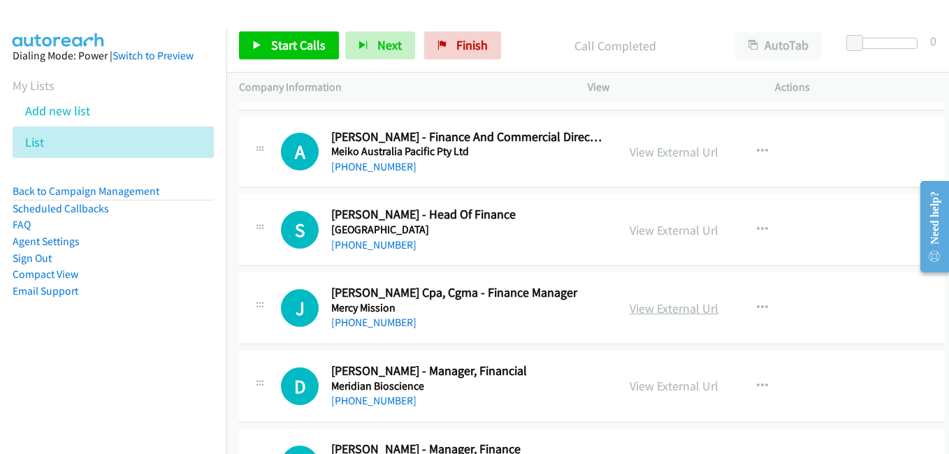
click at [680, 306] on link "View External Url" at bounding box center [674, 309] width 89 height 16
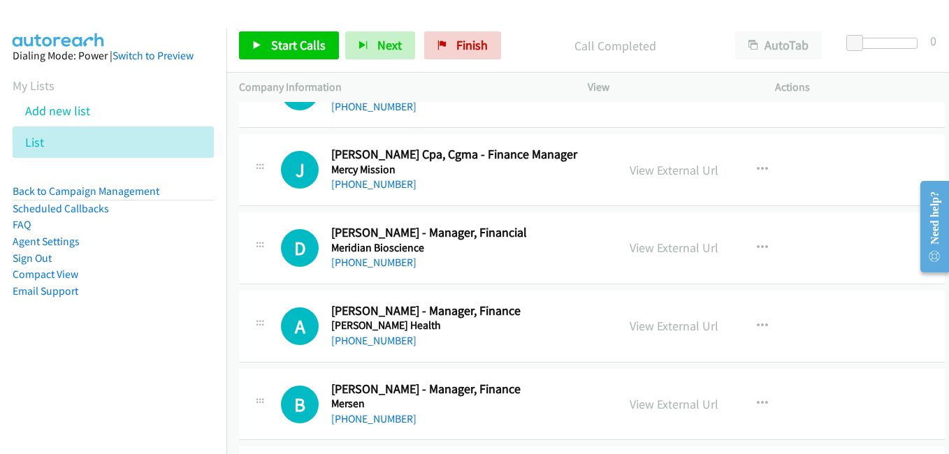
scroll to position [16772, 0]
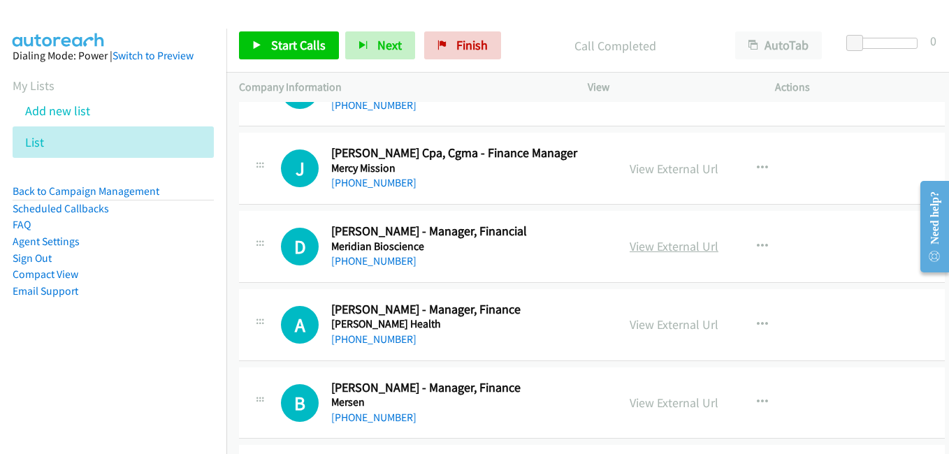
drag, startPoint x: 658, startPoint y: 244, endPoint x: 646, endPoint y: 241, distance: 12.9
click at [658, 244] on link "View External Url" at bounding box center [674, 246] width 89 height 16
click at [637, 330] on link "View External Url" at bounding box center [674, 325] width 89 height 16
drag, startPoint x: 653, startPoint y: 401, endPoint x: 567, endPoint y: 340, distance: 104.7
click at [653, 401] on link "View External Url" at bounding box center [674, 403] width 89 height 16
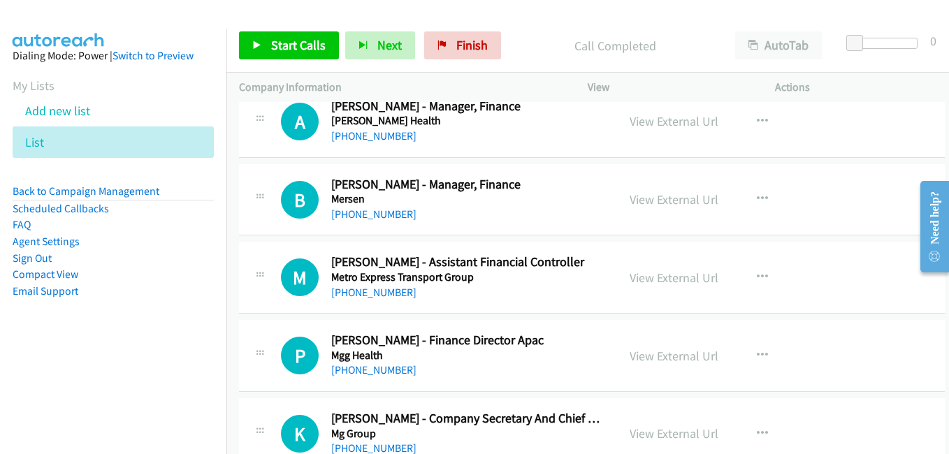
scroll to position [16982, 0]
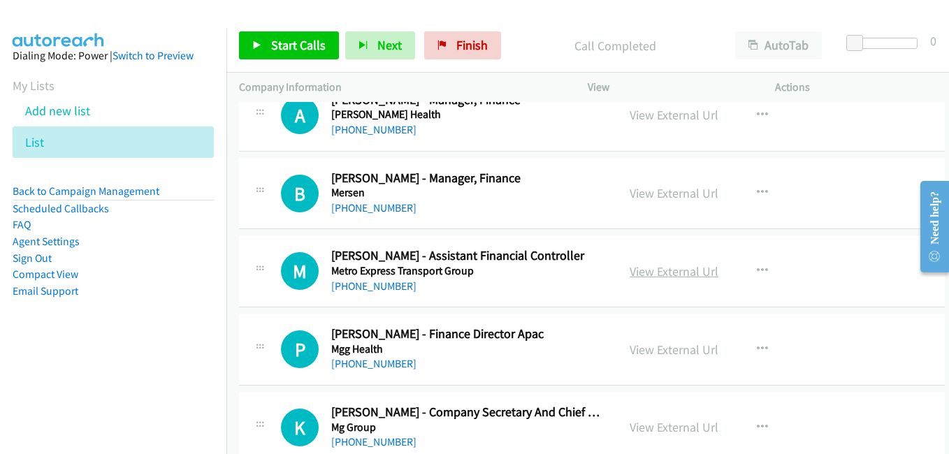
click at [654, 271] on link "View External Url" at bounding box center [674, 271] width 89 height 16
click at [641, 354] on link "View External Url" at bounding box center [674, 350] width 89 height 16
click at [665, 421] on link "View External Url" at bounding box center [674, 427] width 89 height 16
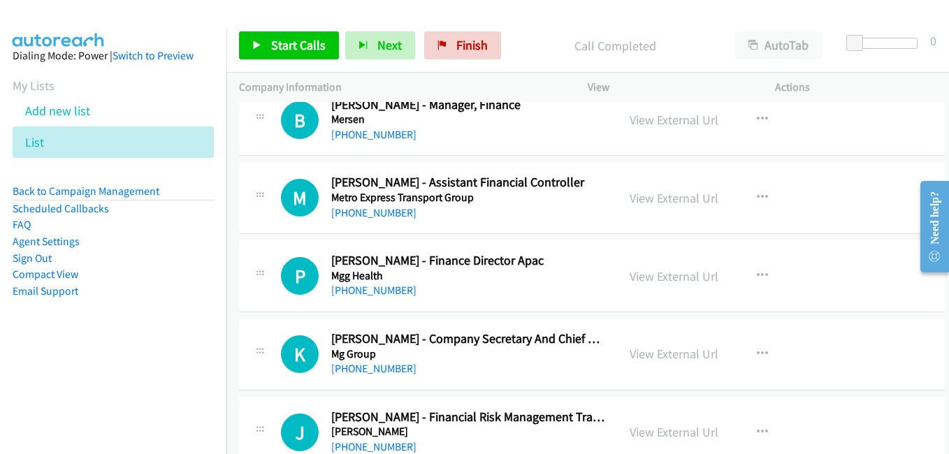
scroll to position [17192, 0]
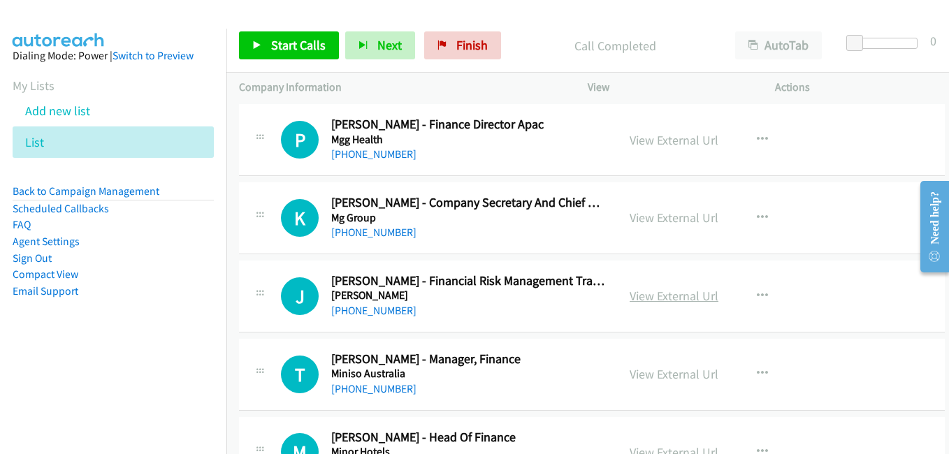
click at [653, 294] on link "View External Url" at bounding box center [674, 296] width 89 height 16
click at [658, 371] on link "View External Url" at bounding box center [674, 374] width 89 height 16
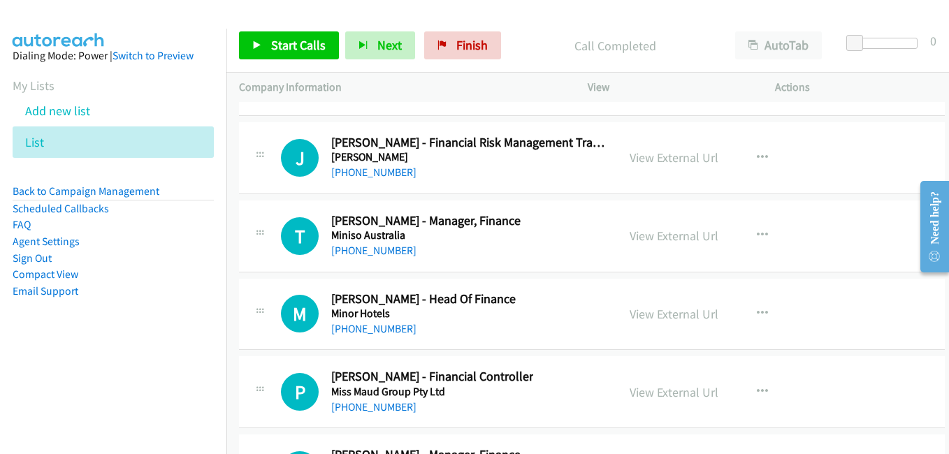
scroll to position [17331, 0]
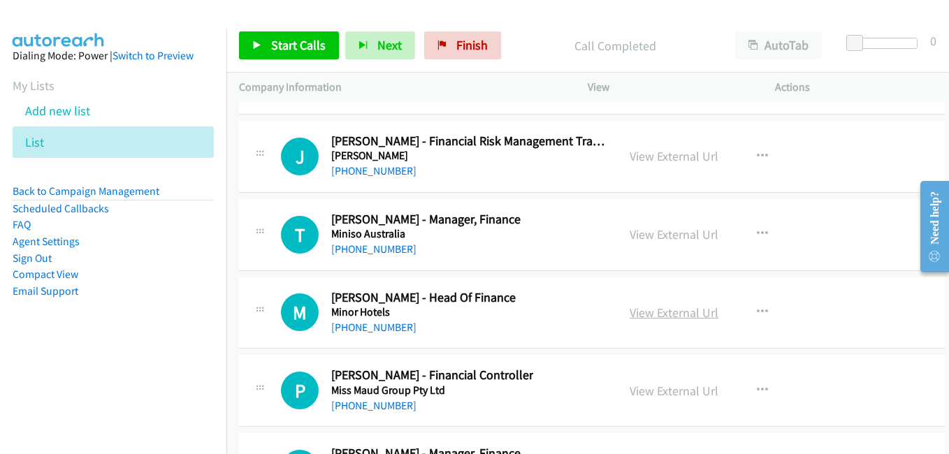
click at [678, 316] on link "View External Url" at bounding box center [674, 313] width 89 height 16
